Goal: Task Accomplishment & Management: Use online tool/utility

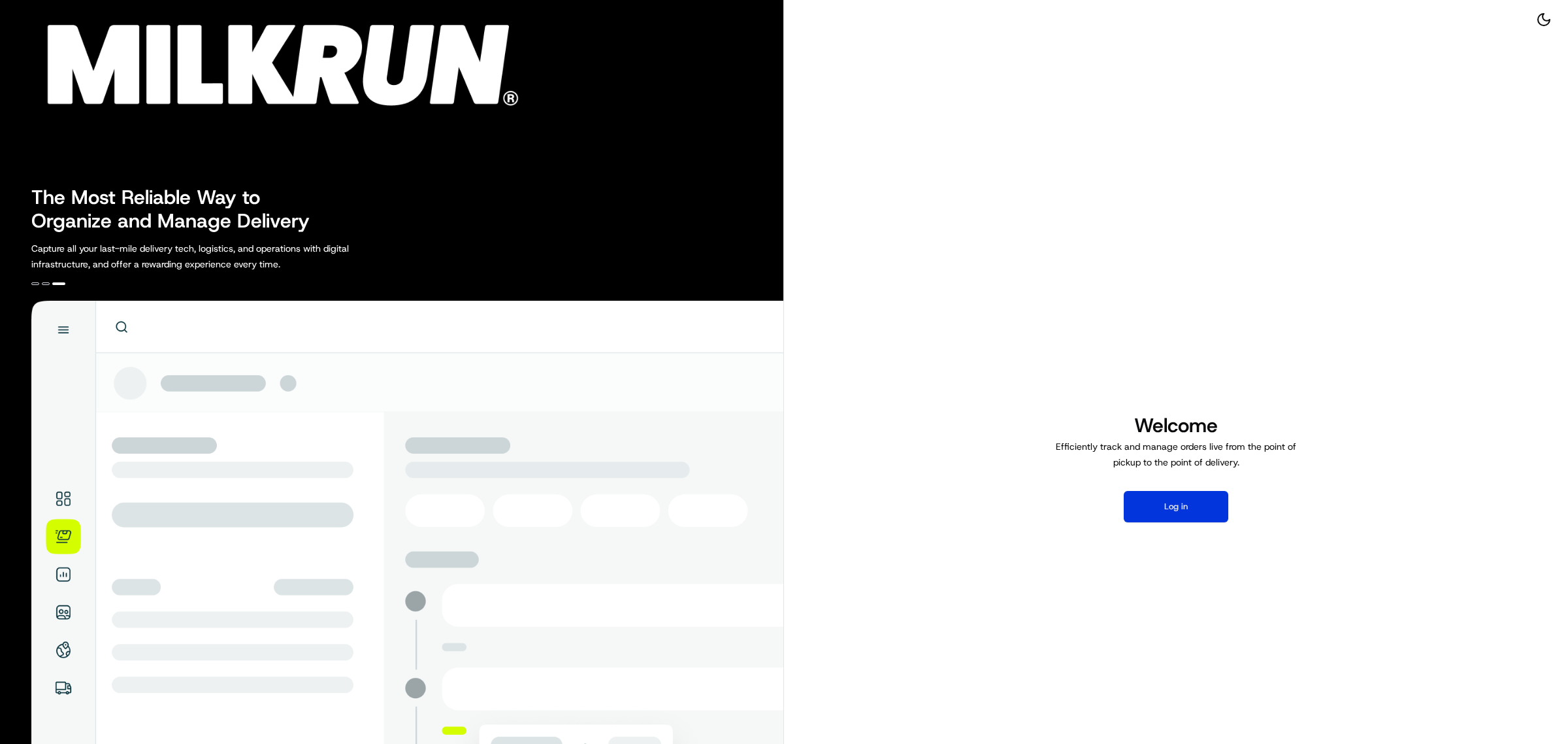
click at [1153, 504] on button "Log in" at bounding box center [1176, 507] width 105 height 31
click at [1181, 517] on button "Log in" at bounding box center [1176, 507] width 105 height 31
